Goal: Task Accomplishment & Management: Use online tool/utility

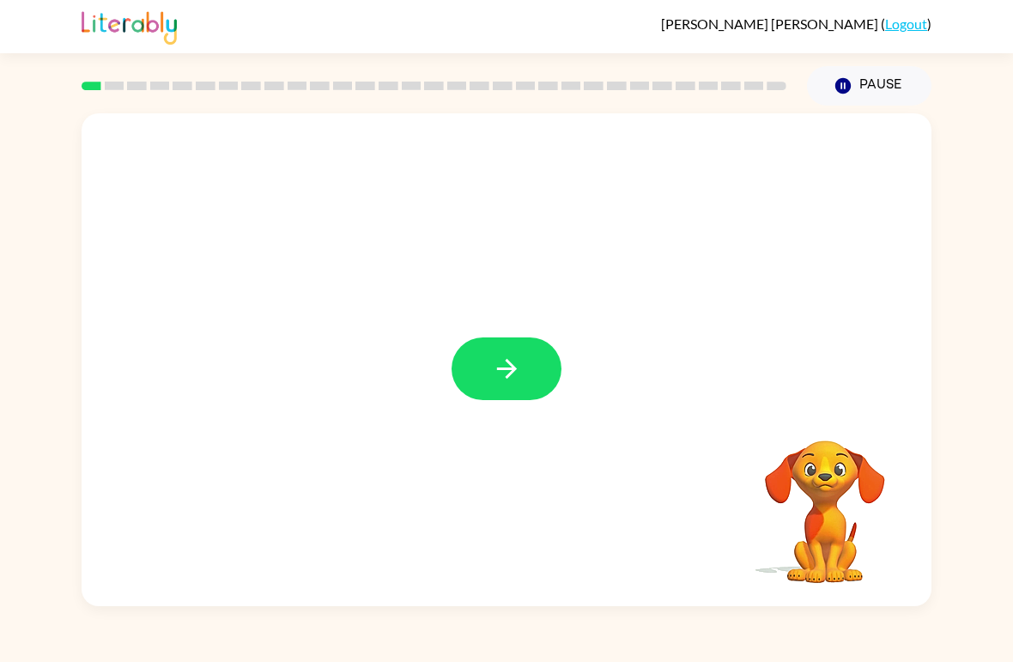
click at [477, 383] on button "button" at bounding box center [507, 368] width 110 height 63
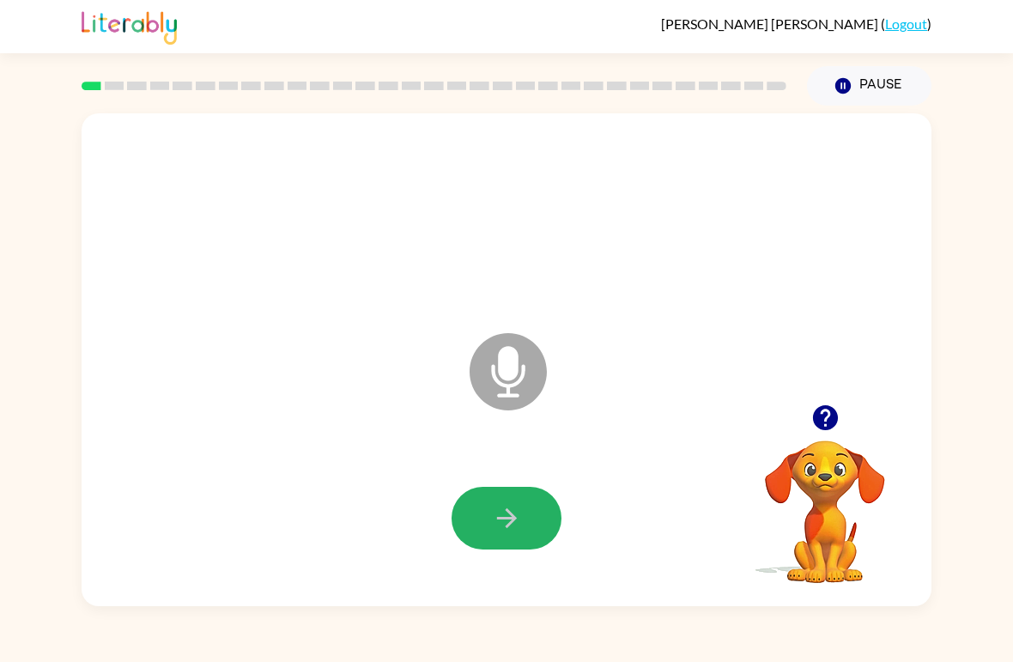
click at [506, 498] on button "button" at bounding box center [507, 518] width 110 height 63
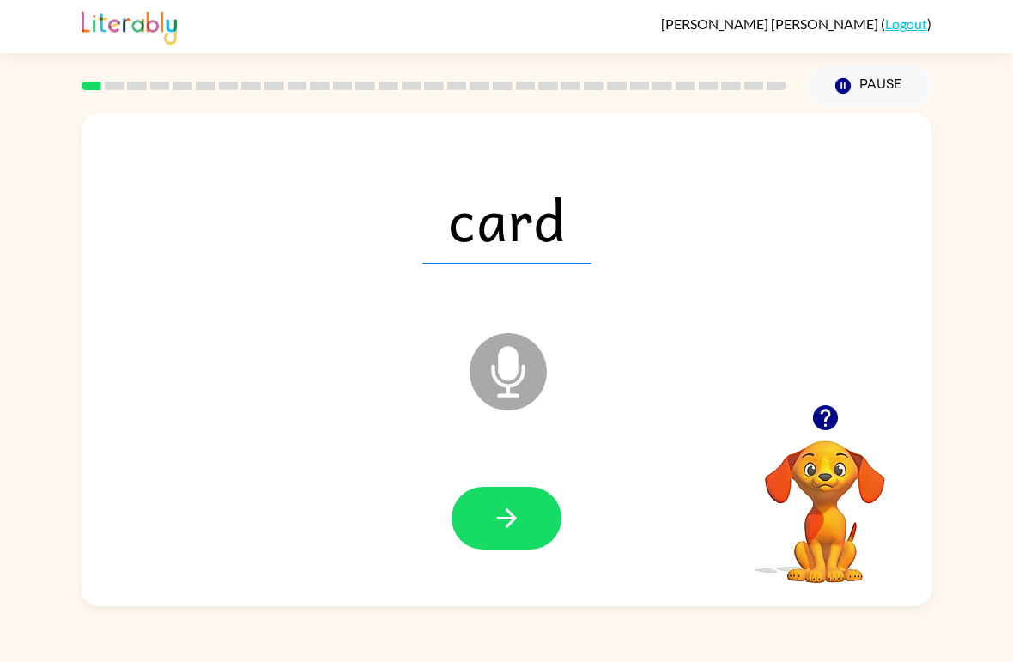
click at [507, 521] on icon "button" at bounding box center [507, 518] width 30 height 30
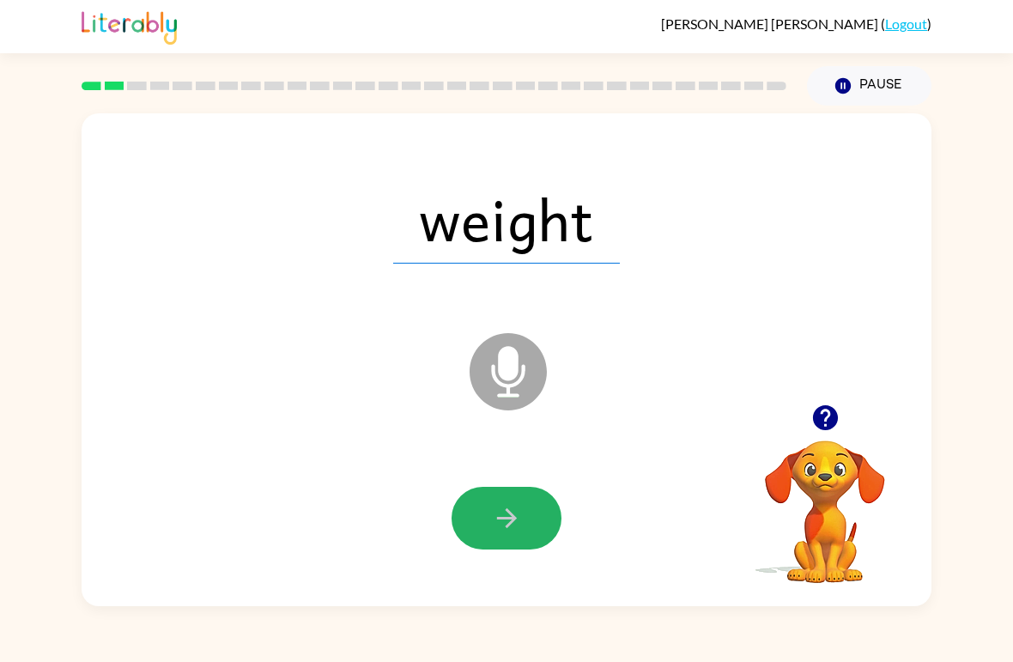
click at [511, 511] on icon "button" at bounding box center [507, 518] width 30 height 30
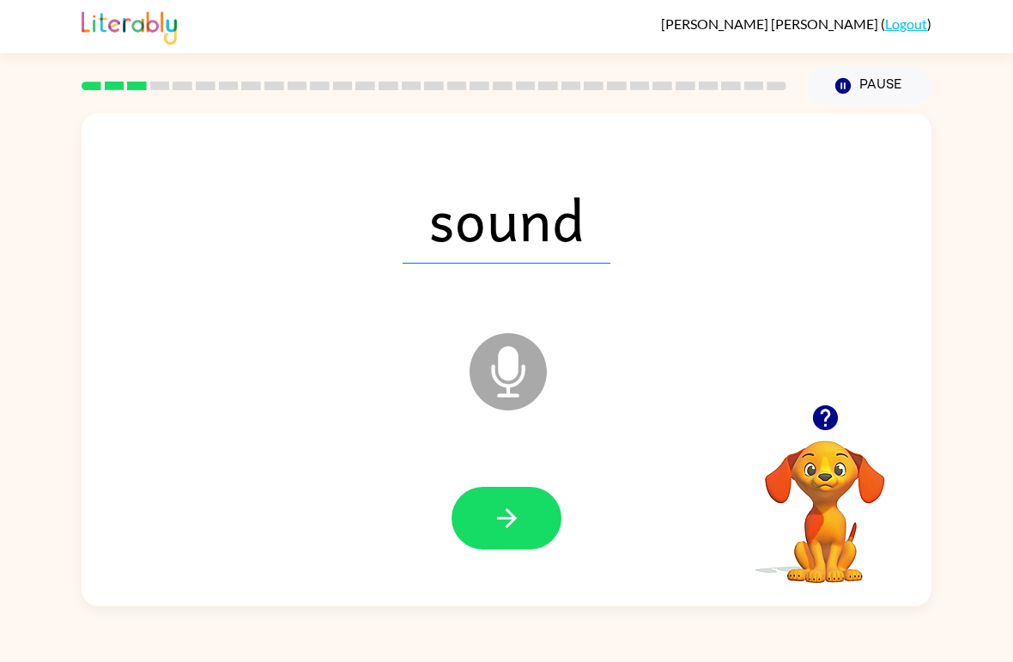
click at [521, 539] on button "button" at bounding box center [507, 518] width 110 height 63
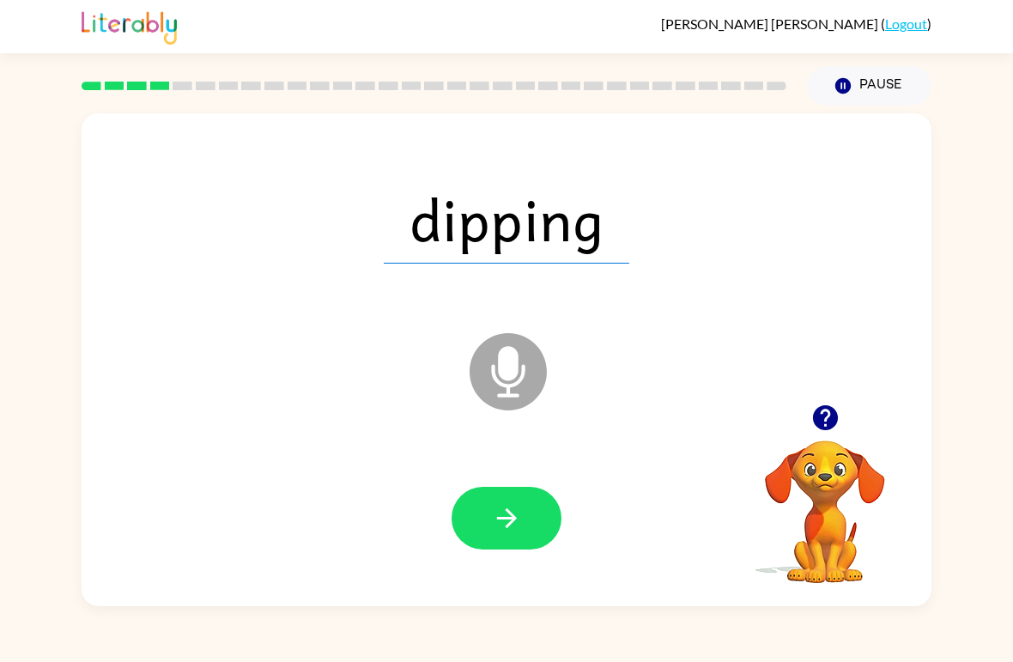
click at [477, 480] on div at bounding box center [507, 519] width 816 height 142
click at [515, 520] on icon "button" at bounding box center [506, 518] width 20 height 20
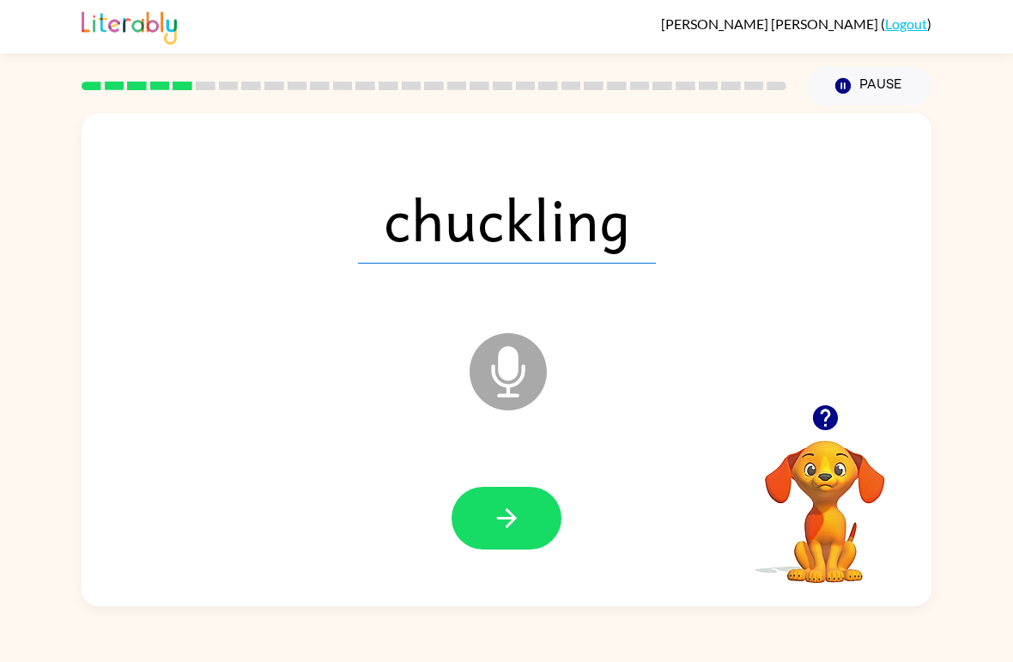
click at [503, 514] on icon "button" at bounding box center [507, 518] width 30 height 30
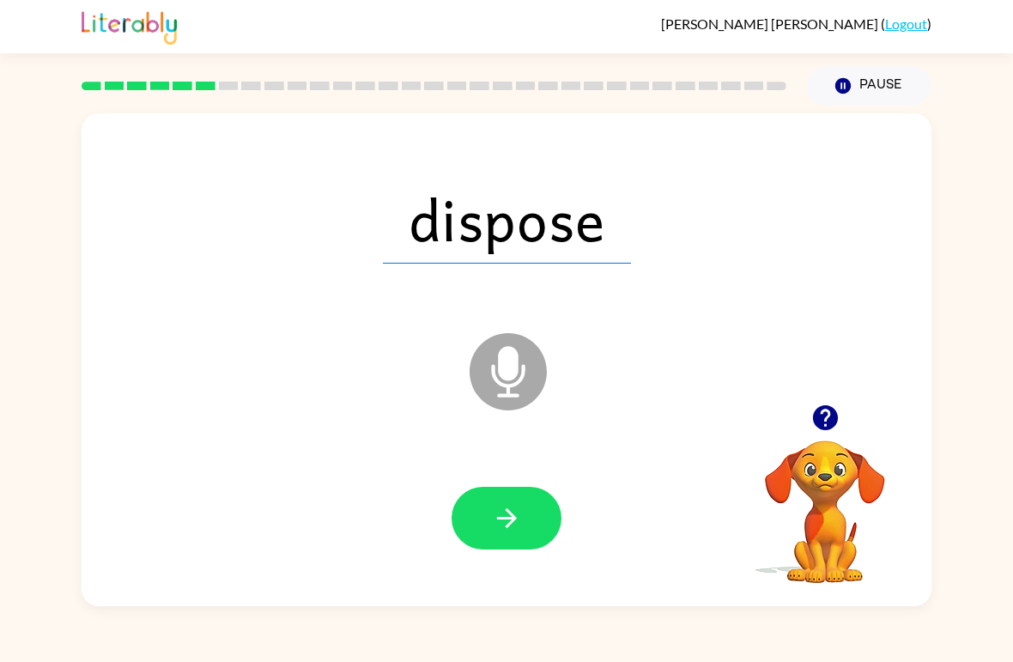
click at [496, 529] on icon "button" at bounding box center [507, 518] width 30 height 30
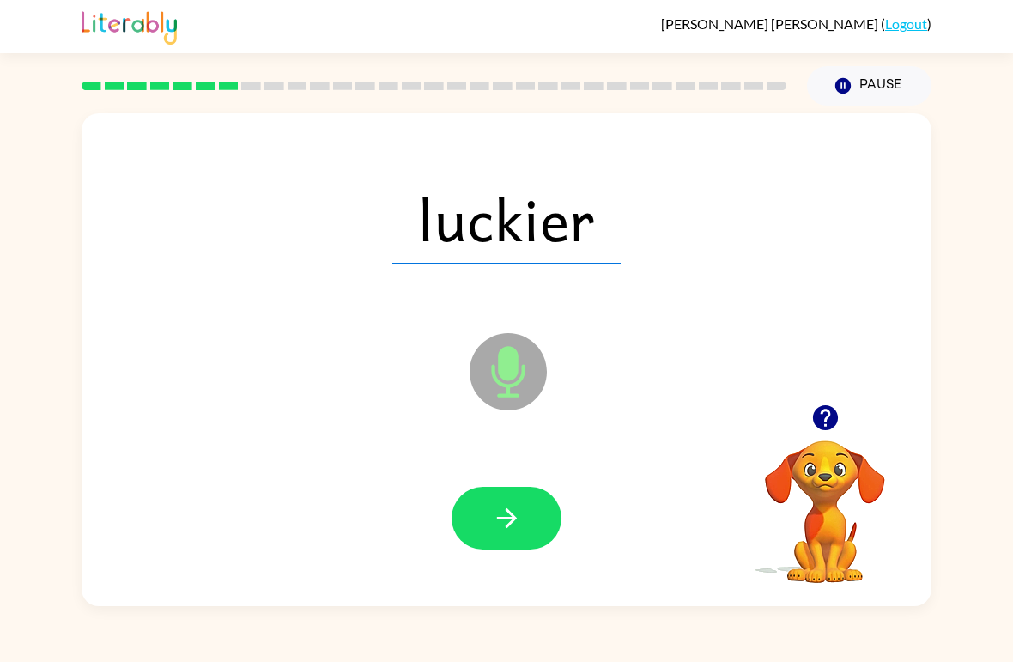
click at [541, 542] on button "button" at bounding box center [507, 518] width 110 height 63
click at [505, 526] on icon "button" at bounding box center [507, 518] width 30 height 30
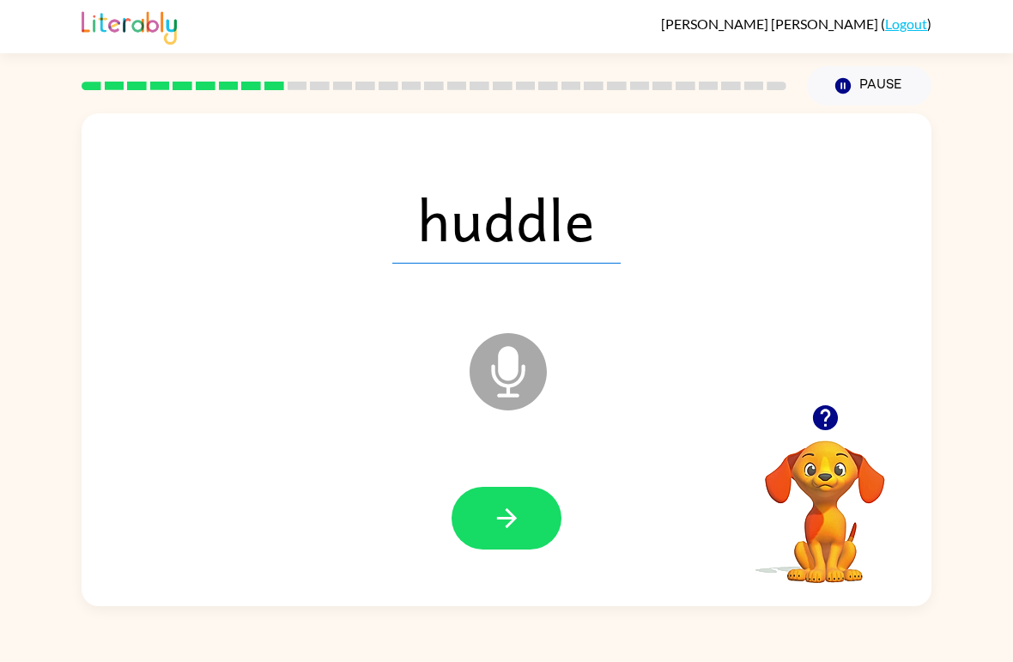
click at [488, 520] on button "button" at bounding box center [507, 518] width 110 height 63
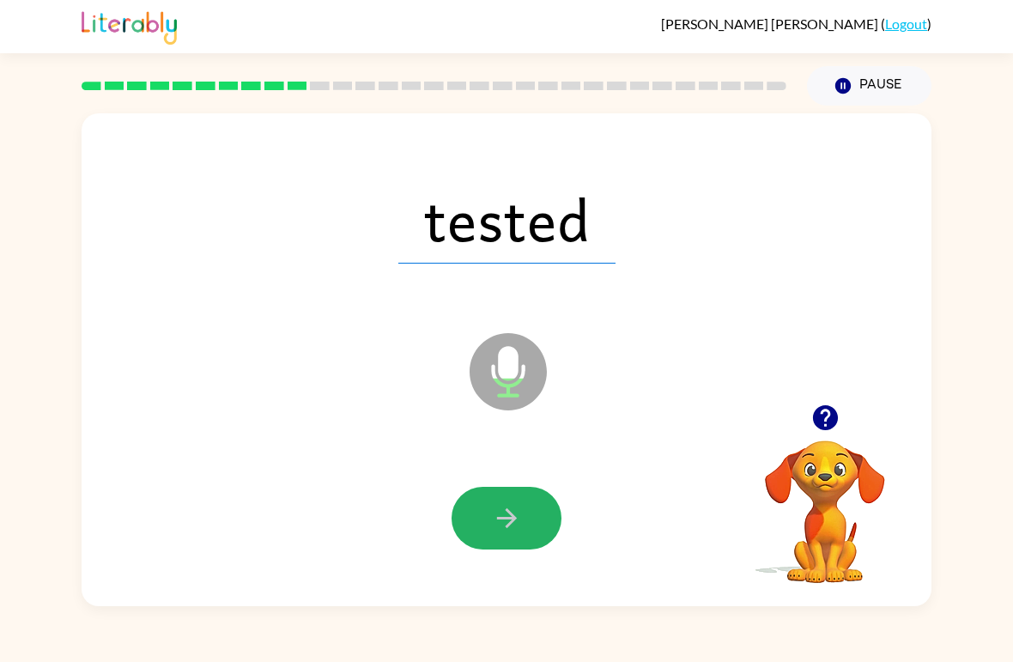
click at [488, 522] on button "button" at bounding box center [507, 518] width 110 height 63
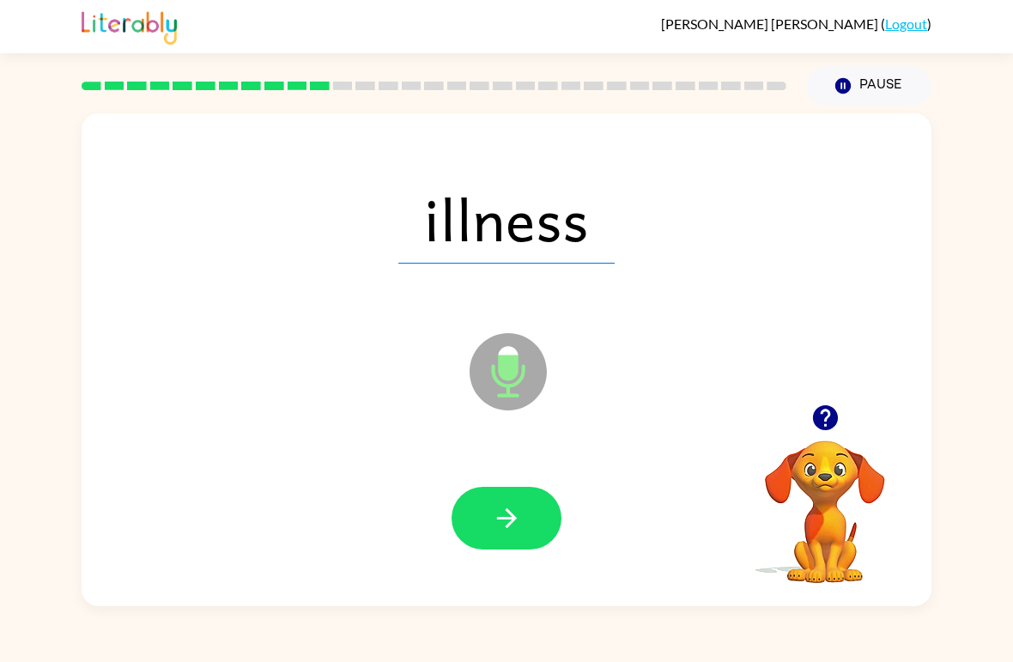
click at [514, 533] on icon "button" at bounding box center [507, 518] width 30 height 30
click at [543, 544] on button "button" at bounding box center [507, 518] width 110 height 63
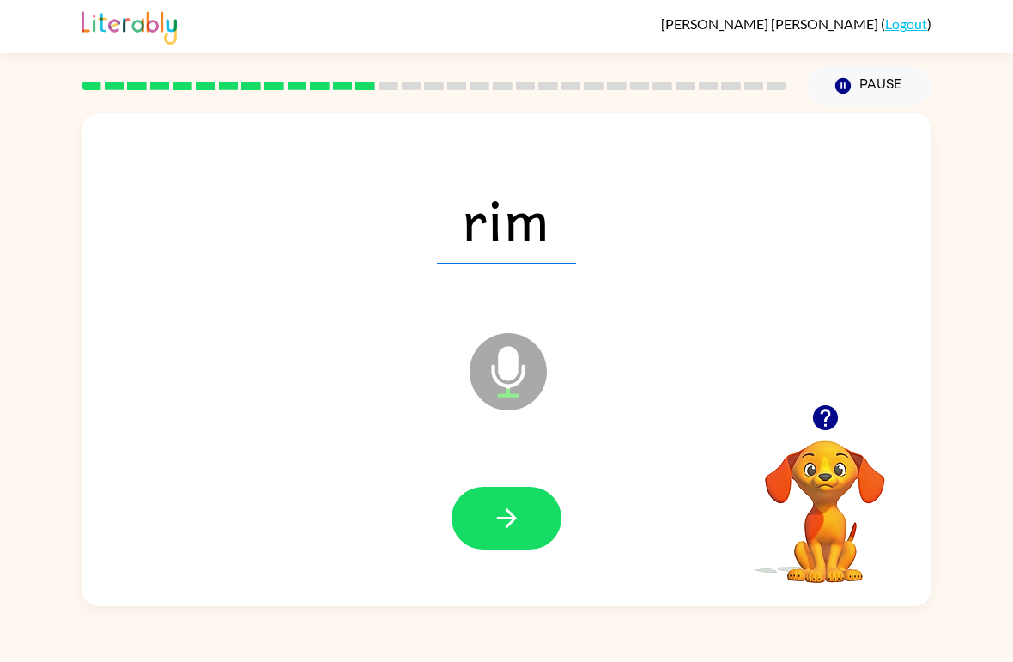
click at [483, 526] on button "button" at bounding box center [507, 518] width 110 height 63
click at [525, 526] on button "button" at bounding box center [507, 518] width 110 height 63
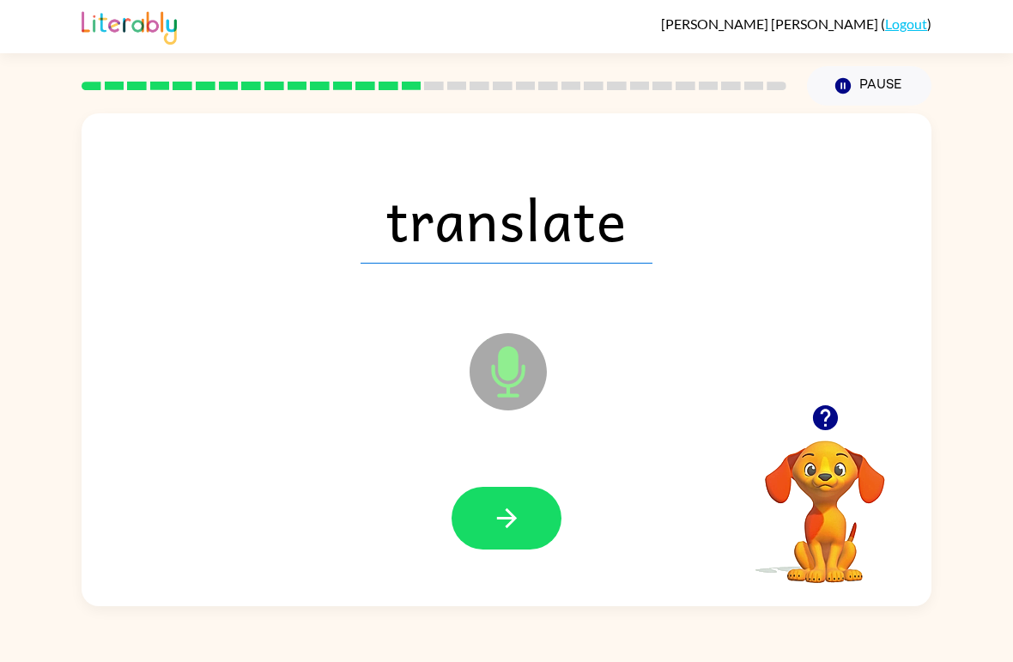
click at [495, 505] on icon "button" at bounding box center [507, 518] width 30 height 30
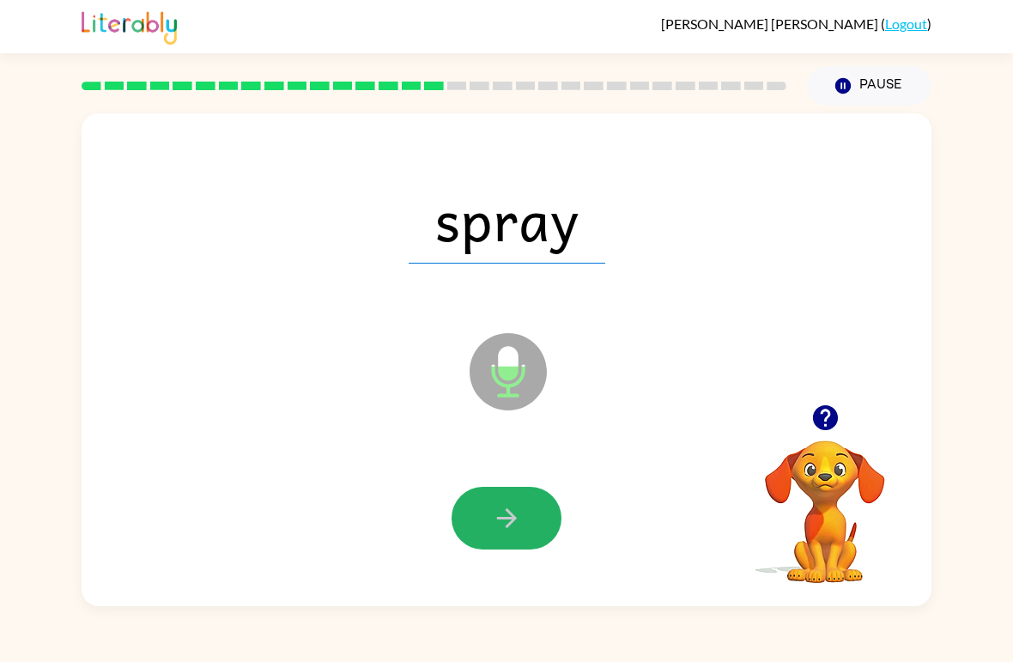
click at [487, 520] on button "button" at bounding box center [507, 518] width 110 height 63
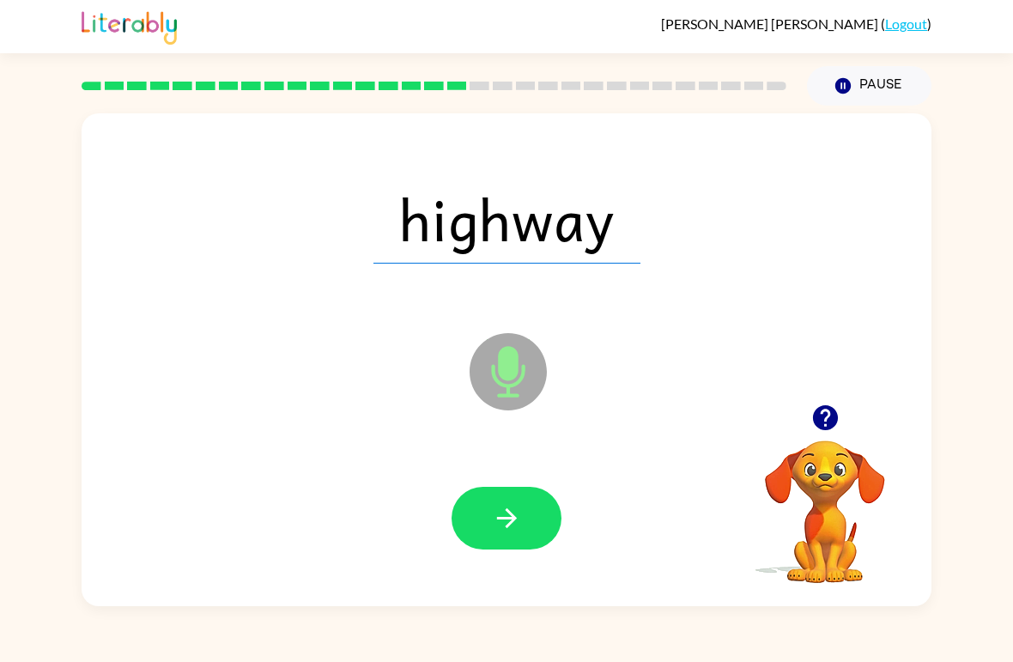
click at [523, 546] on button "button" at bounding box center [507, 518] width 110 height 63
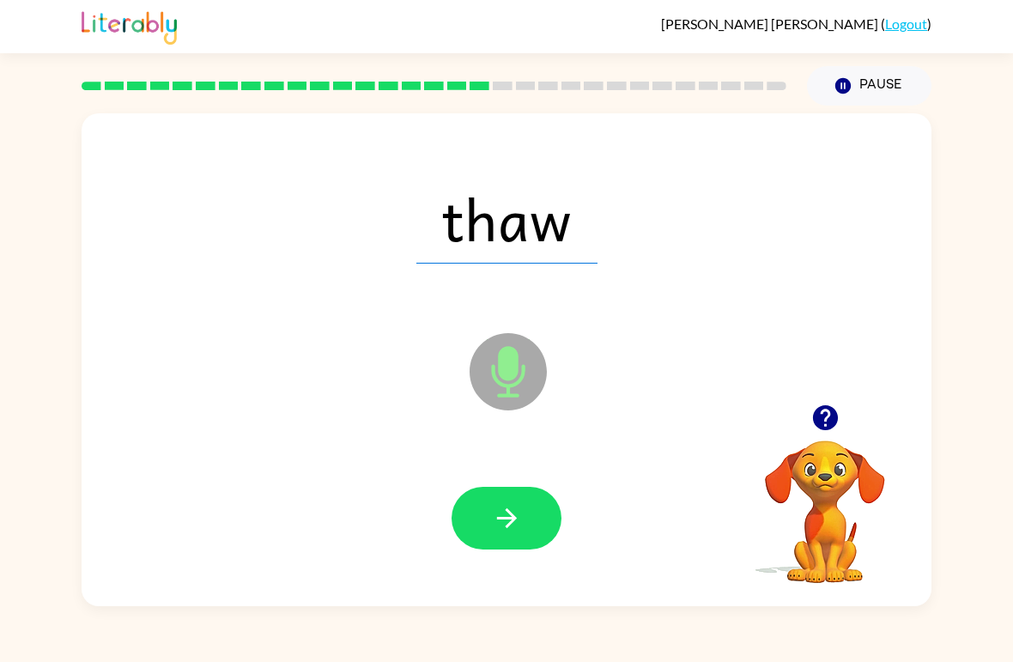
click at [524, 530] on button "button" at bounding box center [507, 518] width 110 height 63
click at [514, 493] on button "button" at bounding box center [507, 518] width 110 height 63
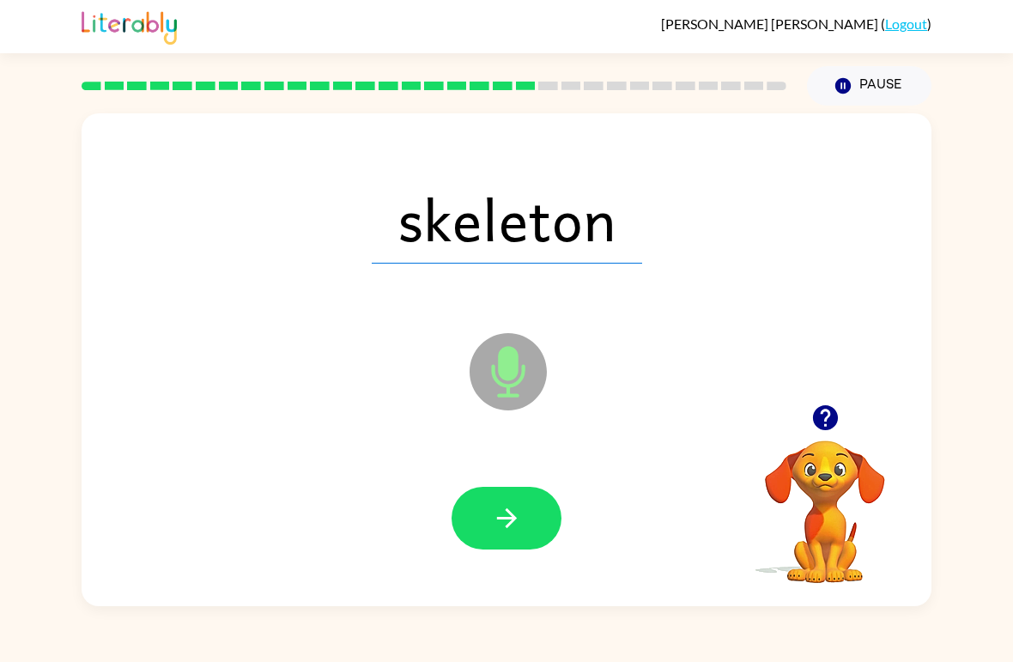
click at [509, 508] on icon "button" at bounding box center [507, 518] width 30 height 30
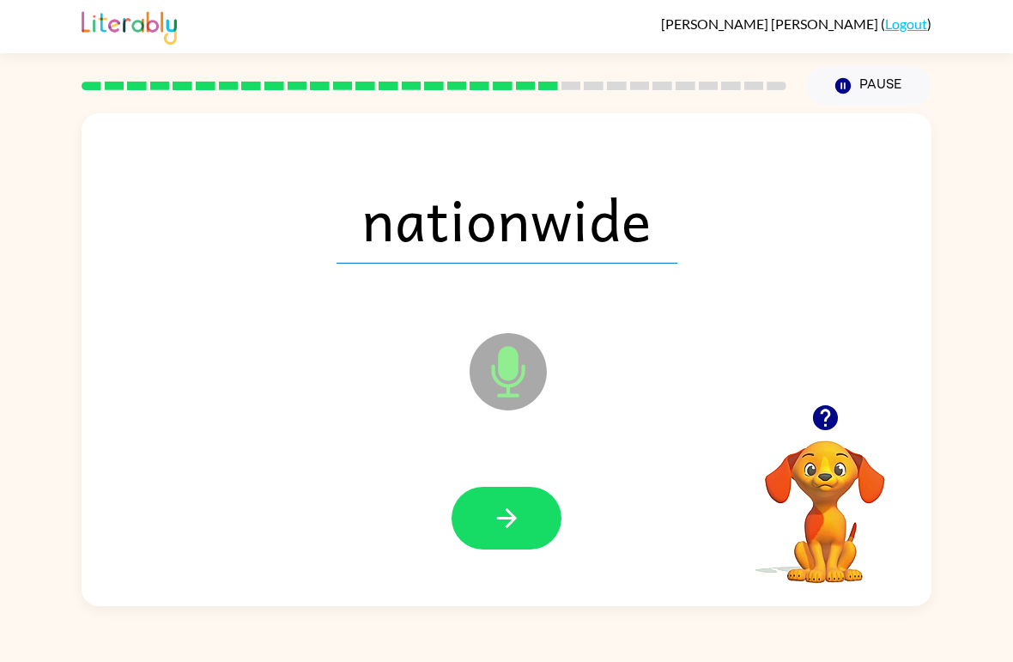
click at [525, 518] on button "button" at bounding box center [507, 518] width 110 height 63
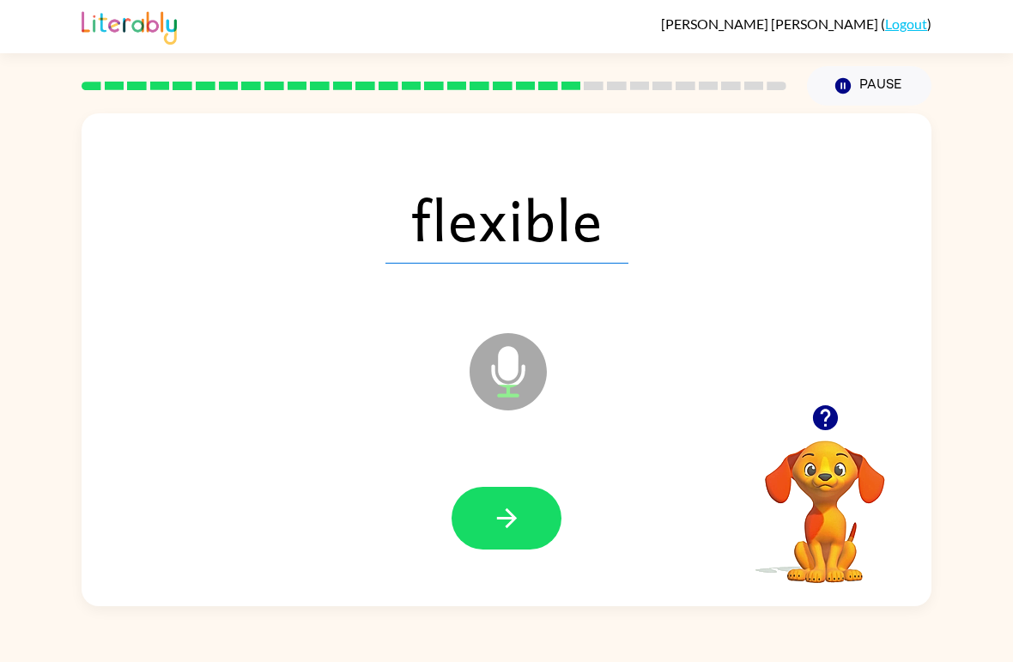
click at [488, 491] on button "button" at bounding box center [507, 518] width 110 height 63
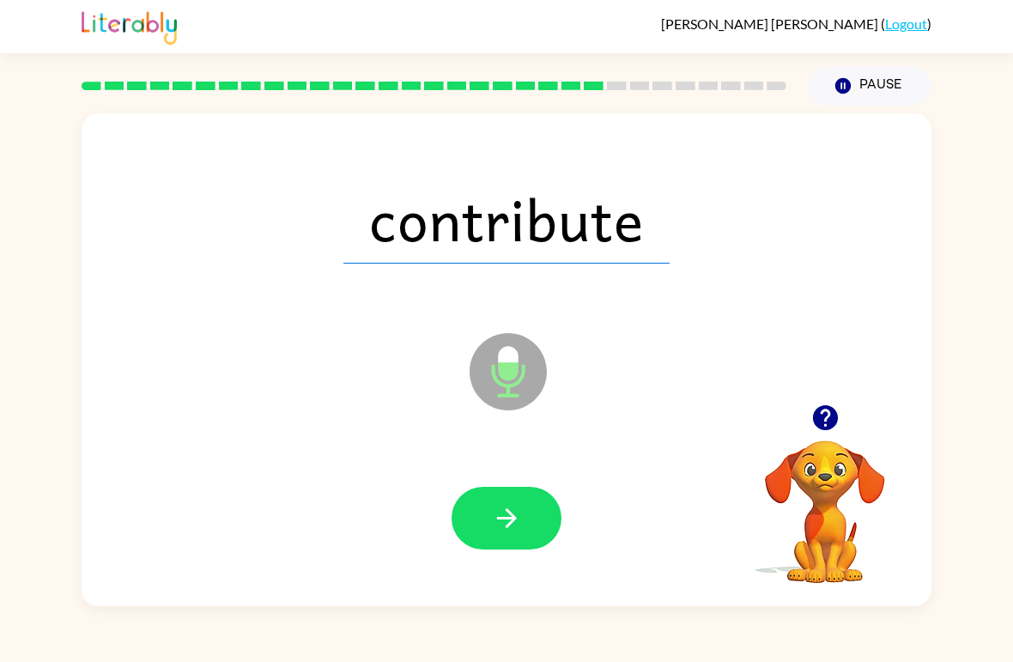
click at [521, 539] on button "button" at bounding box center [507, 518] width 110 height 63
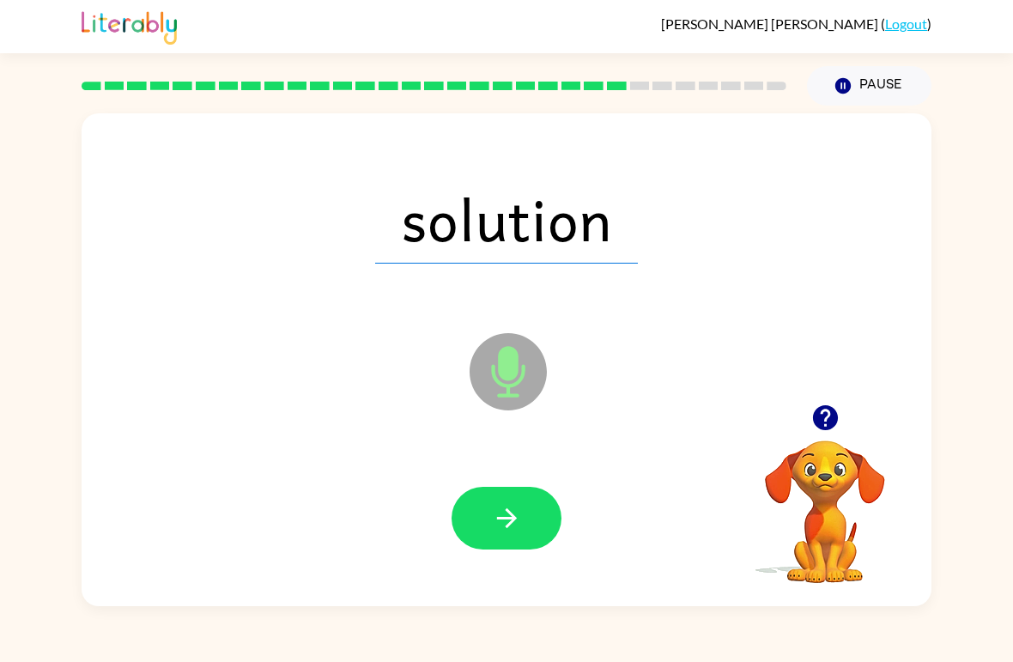
click at [489, 532] on button "button" at bounding box center [507, 518] width 110 height 63
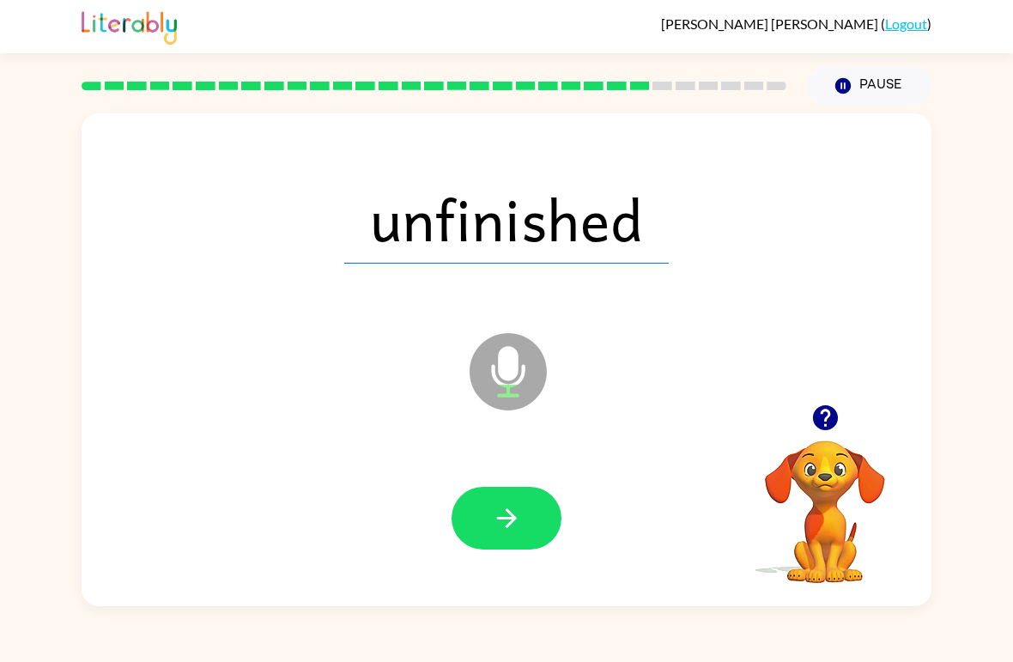
click at [463, 526] on button "button" at bounding box center [507, 518] width 110 height 63
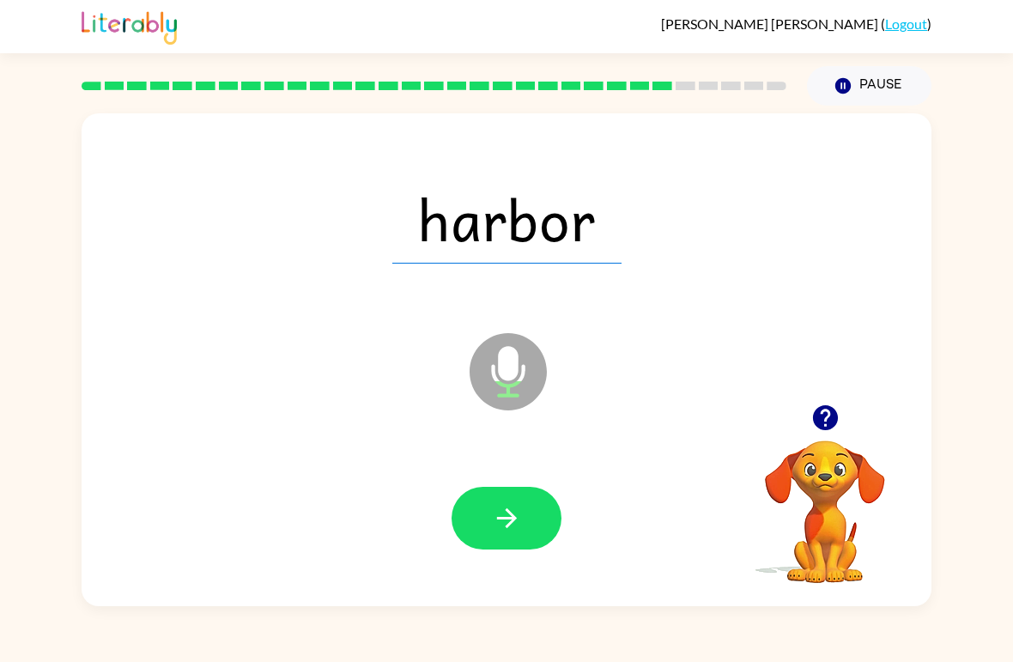
click at [516, 538] on button "button" at bounding box center [507, 518] width 110 height 63
click at [518, 546] on button "button" at bounding box center [507, 518] width 110 height 63
click at [508, 515] on icon "button" at bounding box center [507, 518] width 30 height 30
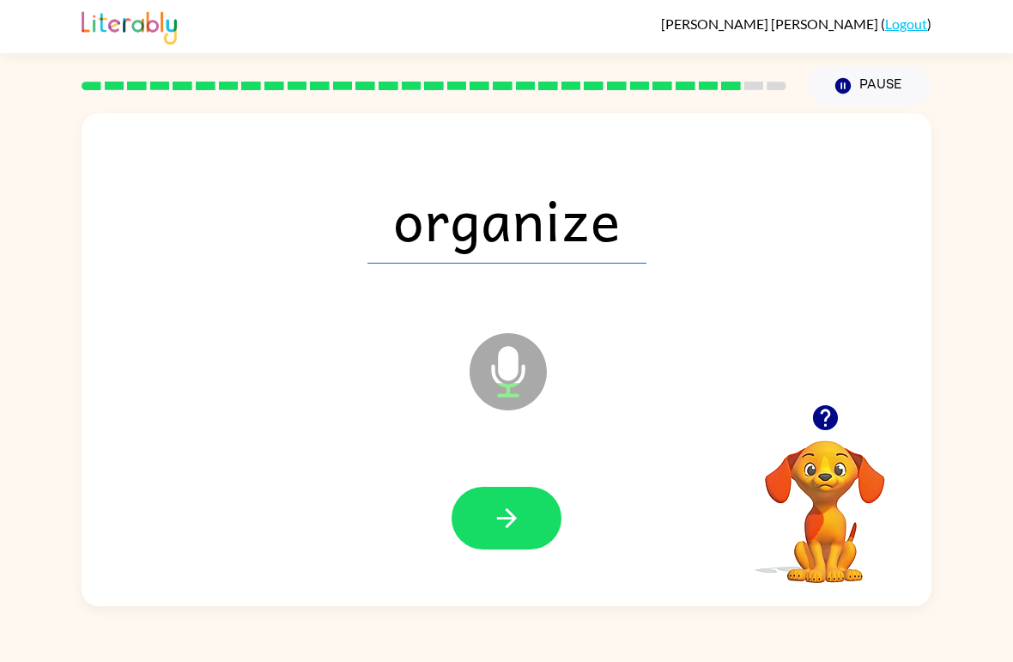
click at [493, 528] on icon "button" at bounding box center [507, 518] width 30 height 30
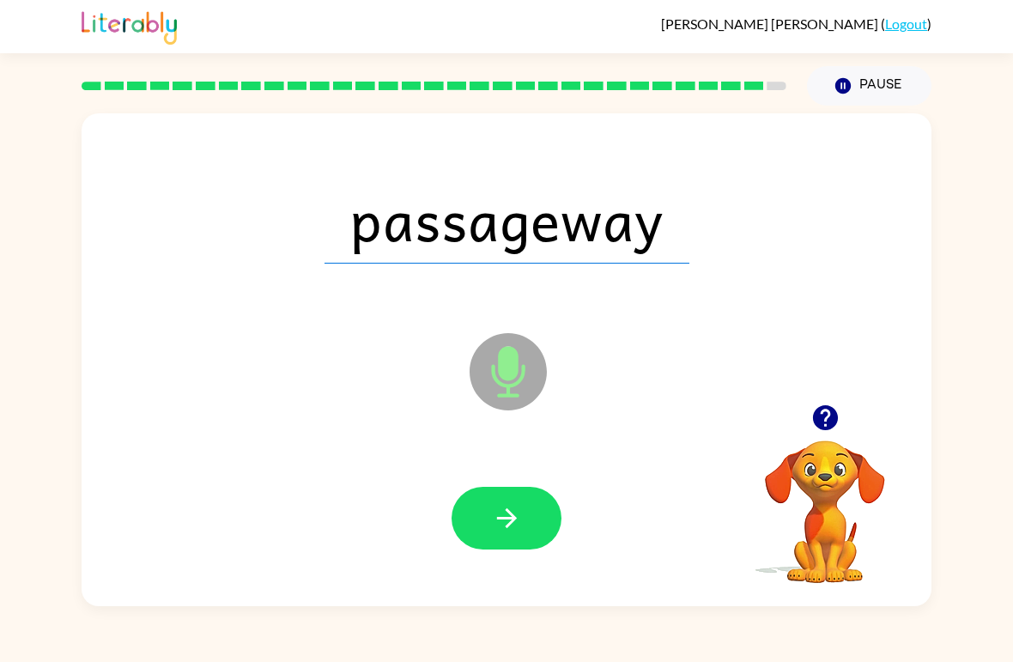
click at [521, 523] on icon "button" at bounding box center [507, 518] width 30 height 30
